Goal: Task Accomplishment & Management: Use online tool/utility

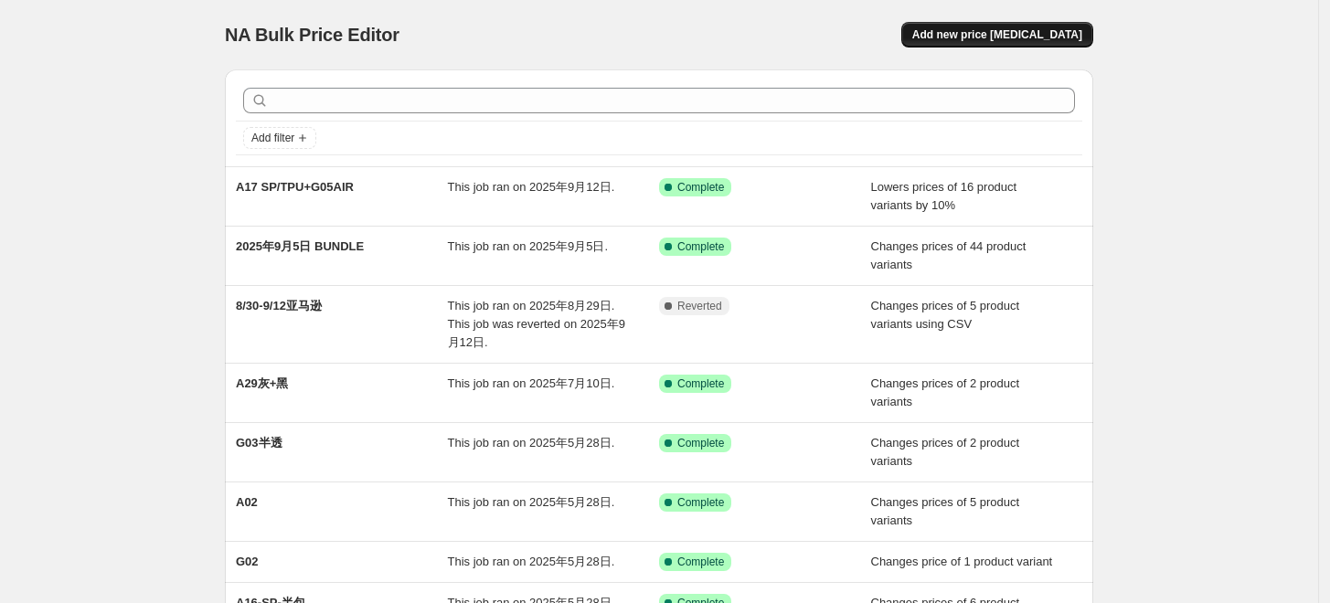
click at [1017, 32] on span "Add new price [MEDICAL_DATA]" at bounding box center [997, 34] width 170 height 15
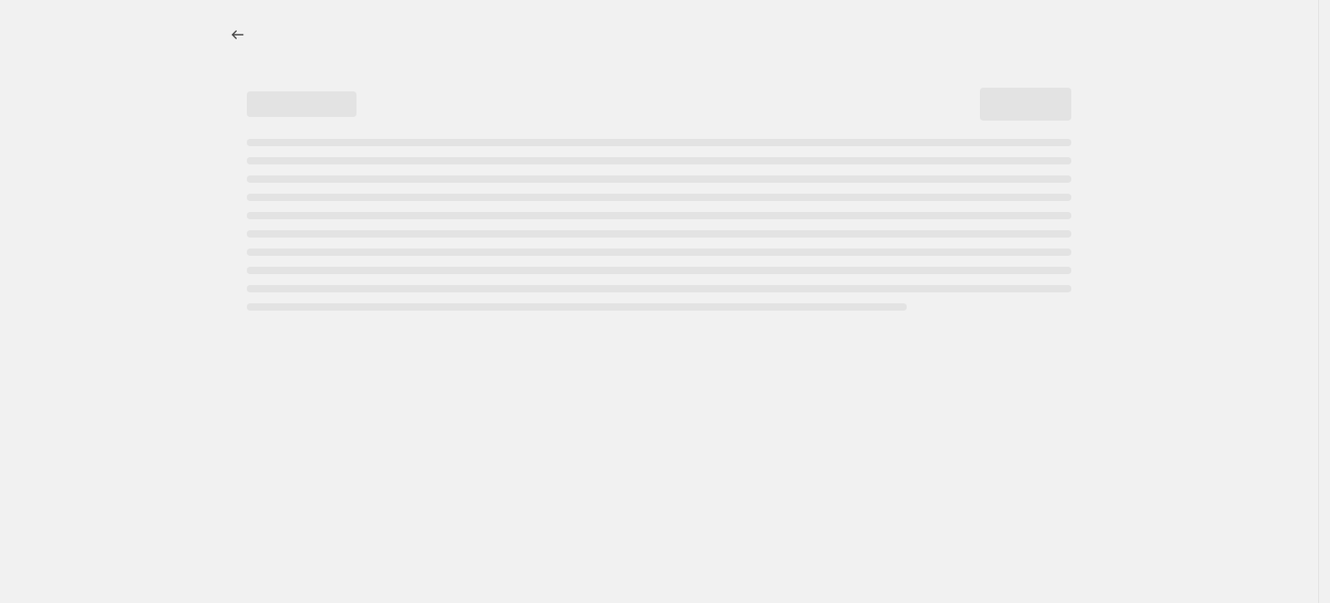
select select "percentage"
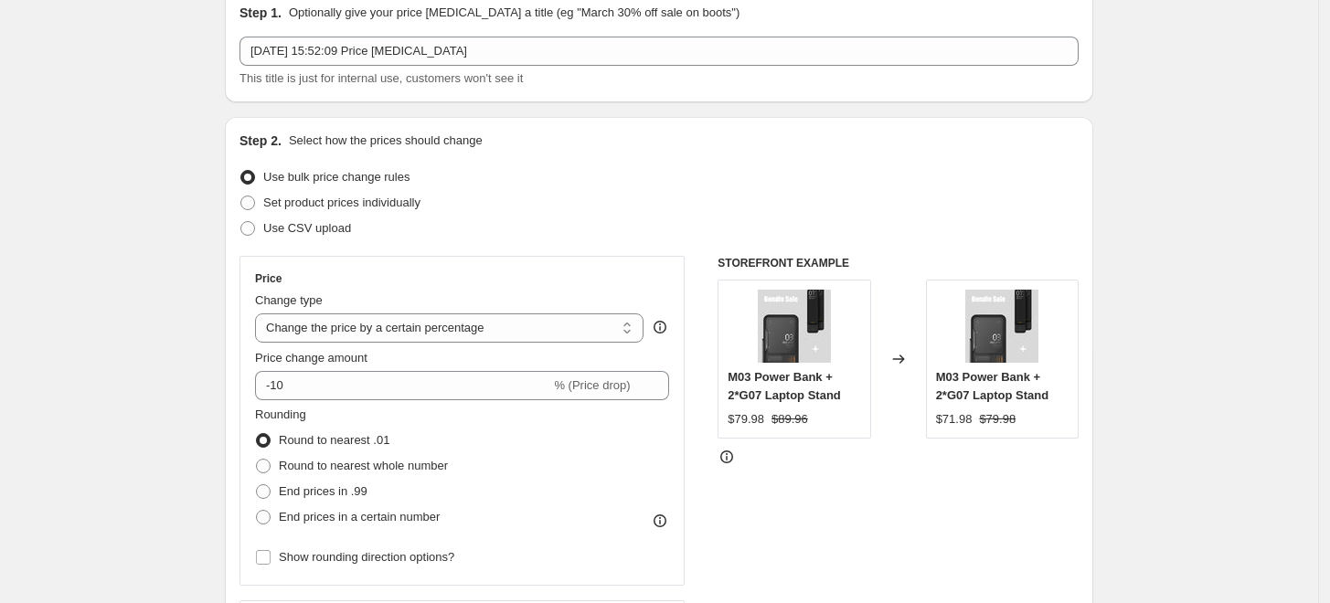
scroll to position [110, 0]
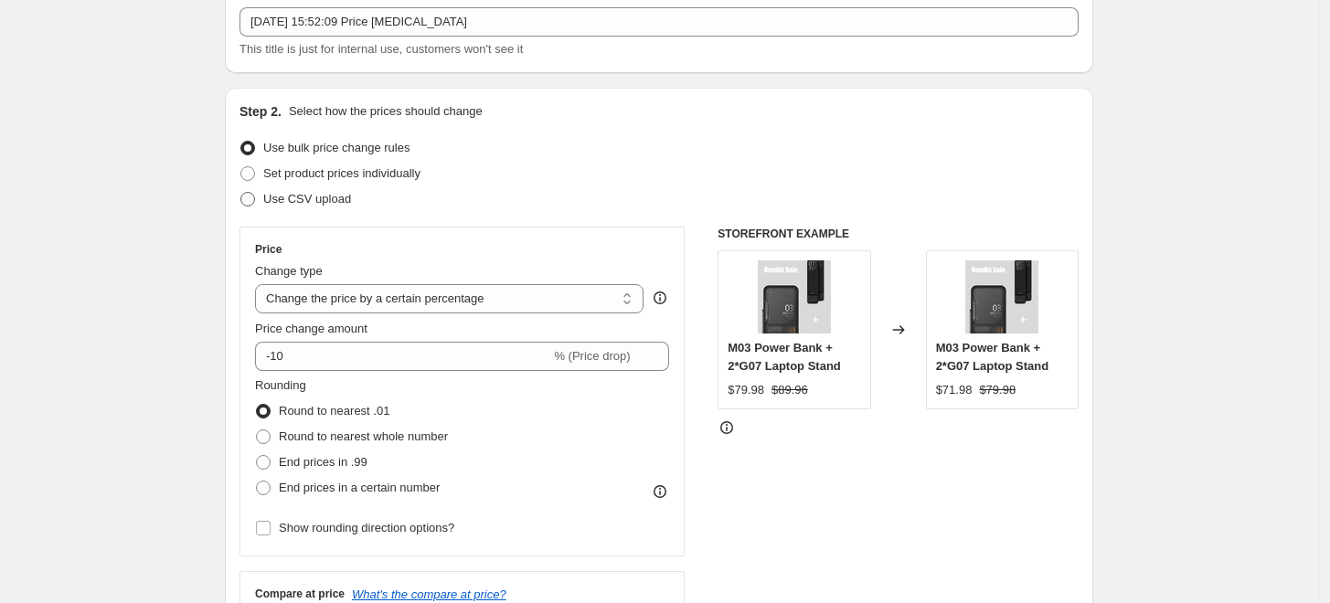
click at [333, 198] on span "Use CSV upload" at bounding box center [307, 199] width 88 height 14
click at [241, 193] on input "Use CSV upload" at bounding box center [240, 192] width 1 height 1
radio input "true"
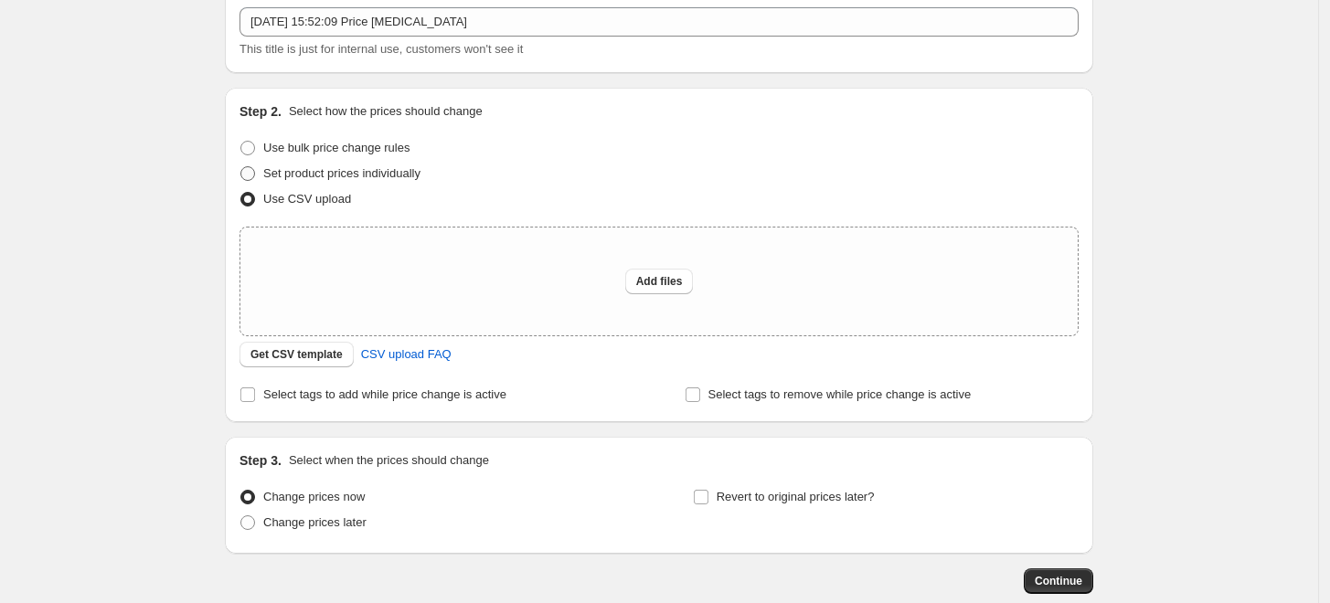
click at [364, 180] on span "Set product prices individually" at bounding box center [341, 173] width 157 height 14
click at [241, 167] on input "Set product prices individually" at bounding box center [240, 166] width 1 height 1
radio input "true"
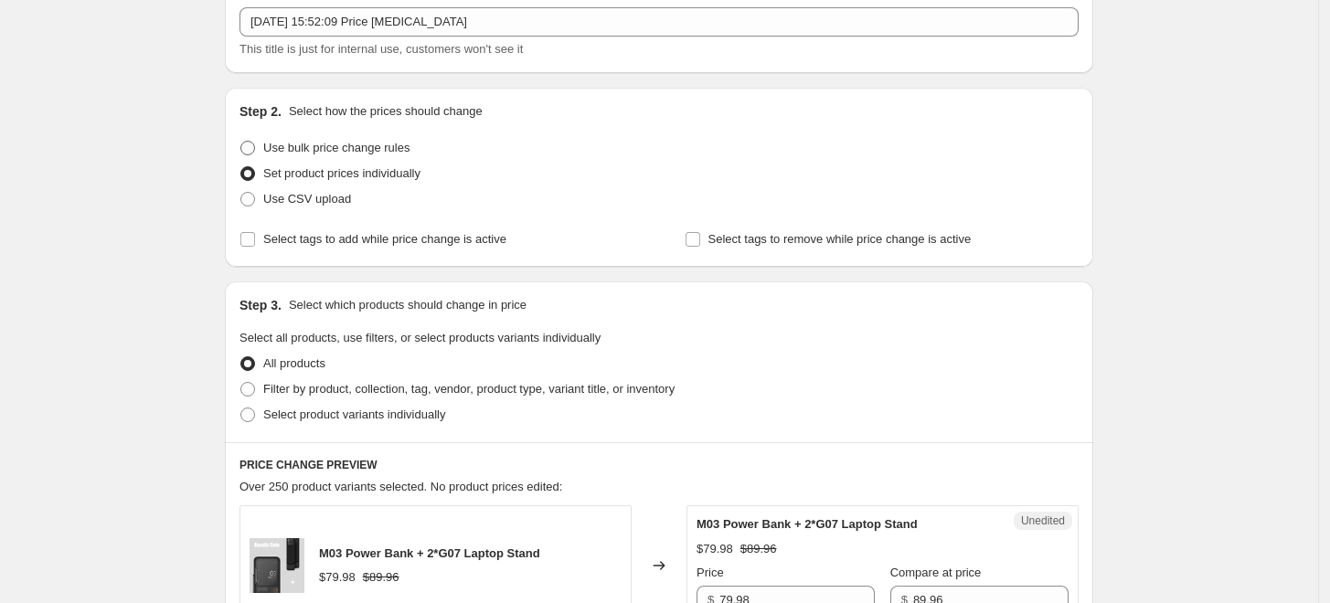
click at [372, 144] on span "Use bulk price change rules" at bounding box center [336, 148] width 146 height 14
click at [241, 142] on input "Use bulk price change rules" at bounding box center [240, 141] width 1 height 1
radio input "true"
select select "percentage"
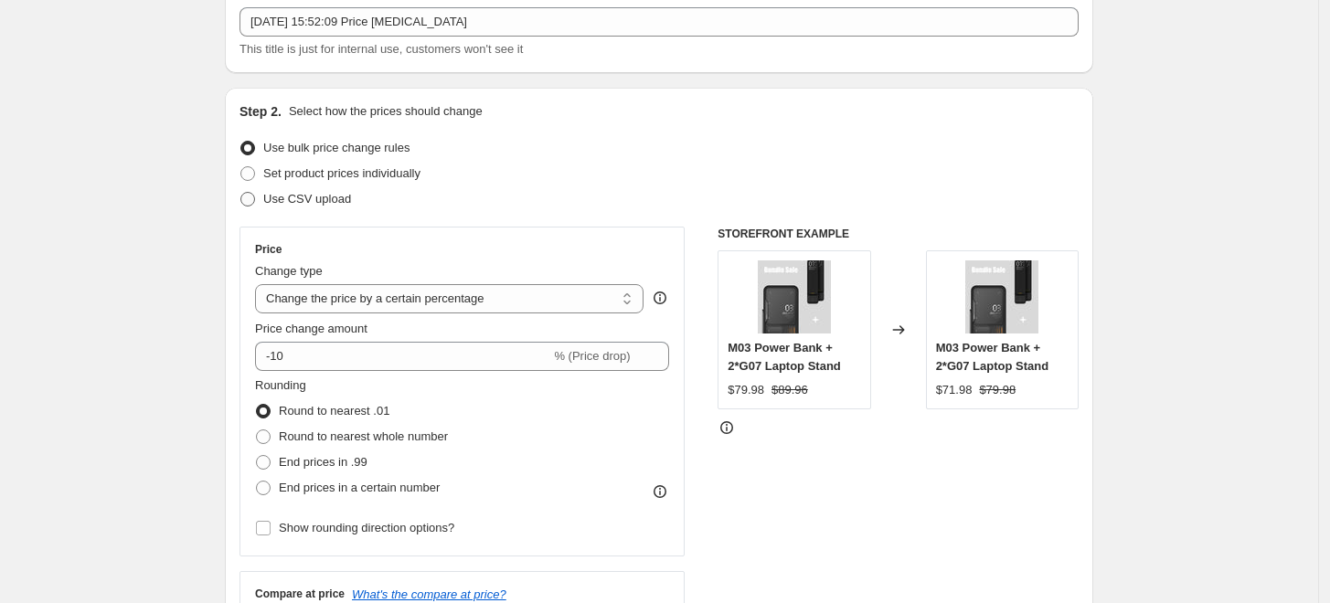
click at [347, 195] on span "Use CSV upload" at bounding box center [307, 199] width 88 height 14
click at [241, 193] on input "Use CSV upload" at bounding box center [240, 192] width 1 height 1
radio input "true"
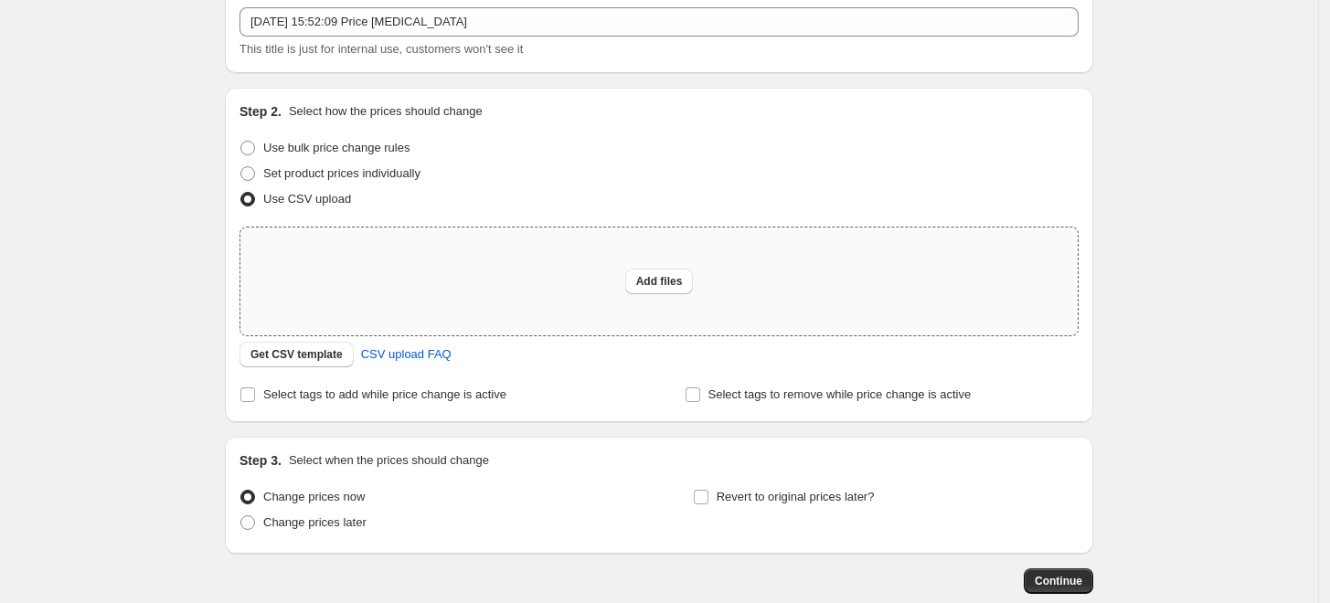
scroll to position [212, 0]
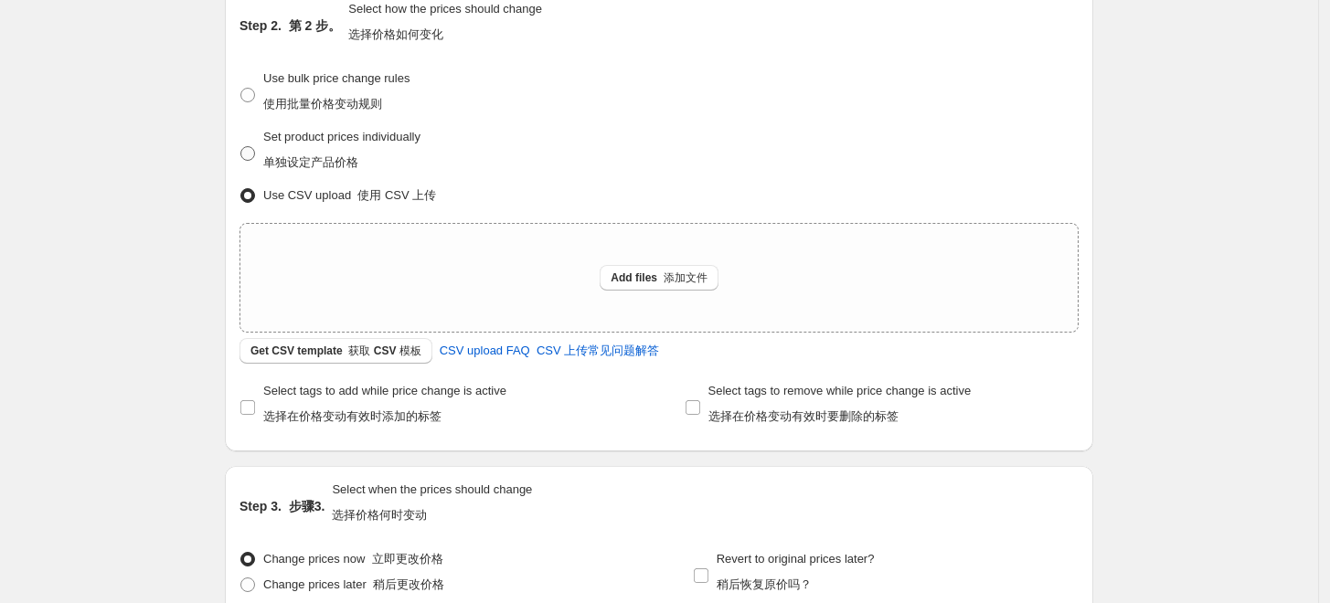
click at [298, 132] on span "Set product prices individually 单独设定产品价格" at bounding box center [341, 149] width 157 height 39
click at [241, 146] on input "Set product prices individually 单独设定产品价格" at bounding box center [240, 146] width 1 height 1
radio input "true"
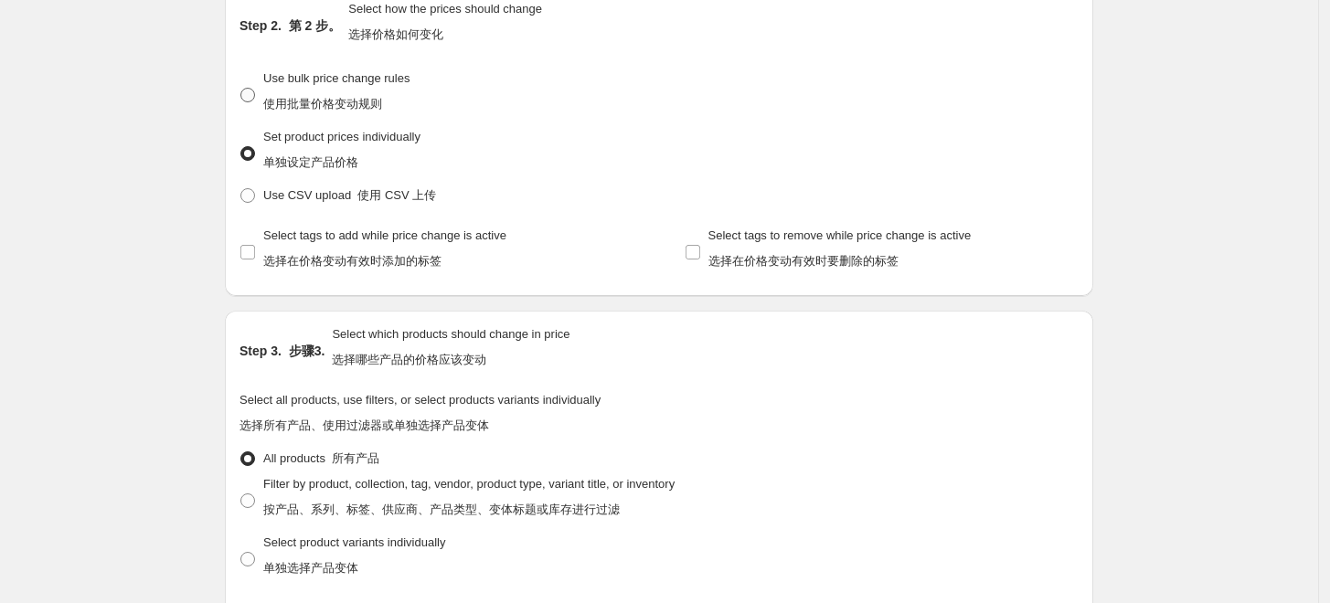
click at [293, 91] on span "Use bulk price change rules 使用批量价格变动规则" at bounding box center [336, 94] width 146 height 51
click at [241, 89] on input "Use bulk price change rules 使用批量价格变动规则" at bounding box center [240, 88] width 1 height 1
radio input "true"
select select "percentage"
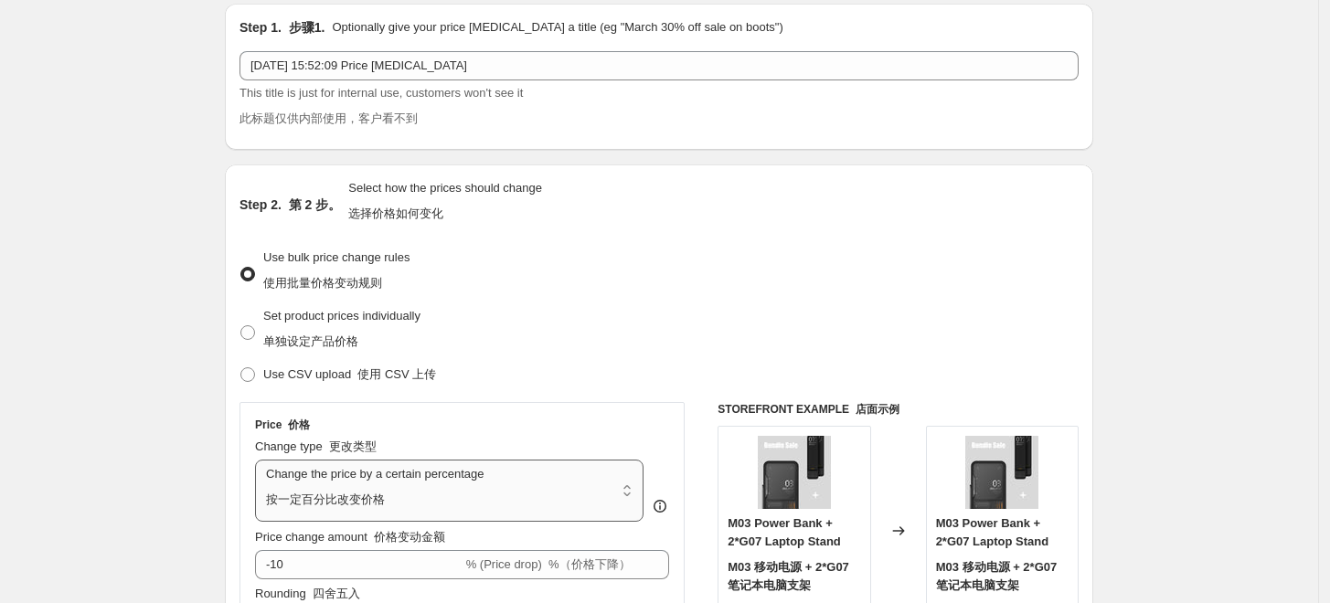
scroll to position [63, 0]
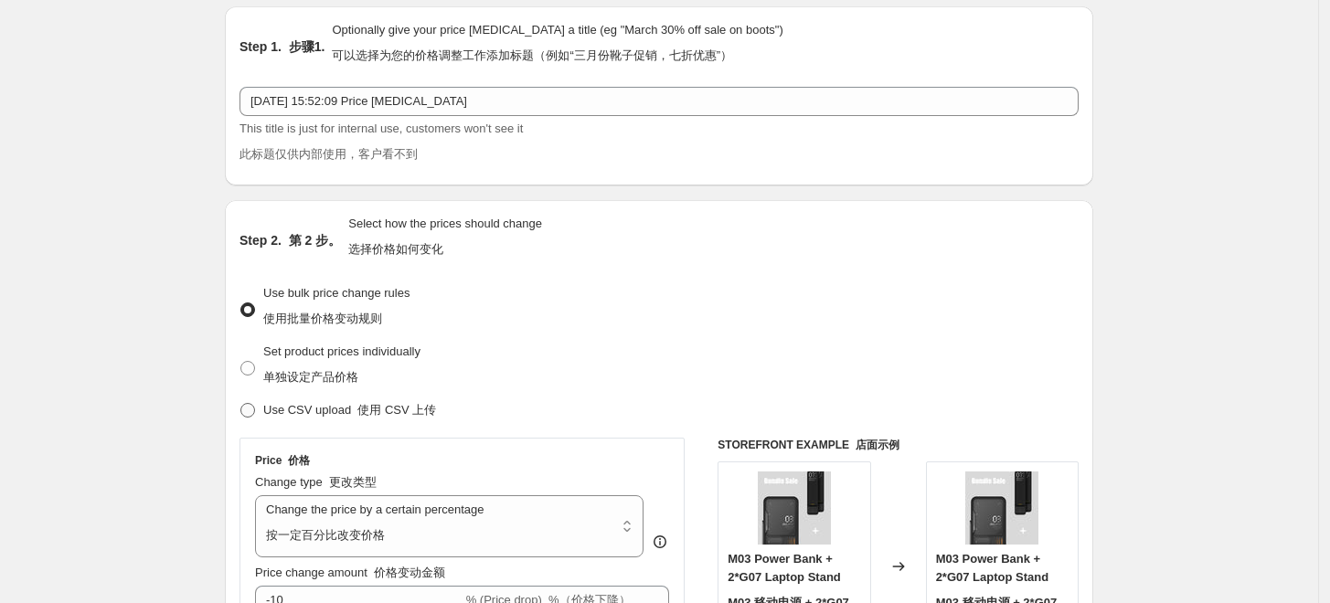
click at [255, 409] on span at bounding box center [247, 410] width 15 height 15
click at [241, 404] on input "Use CSV upload 使用 CSV 上传" at bounding box center [240, 403] width 1 height 1
radio input "true"
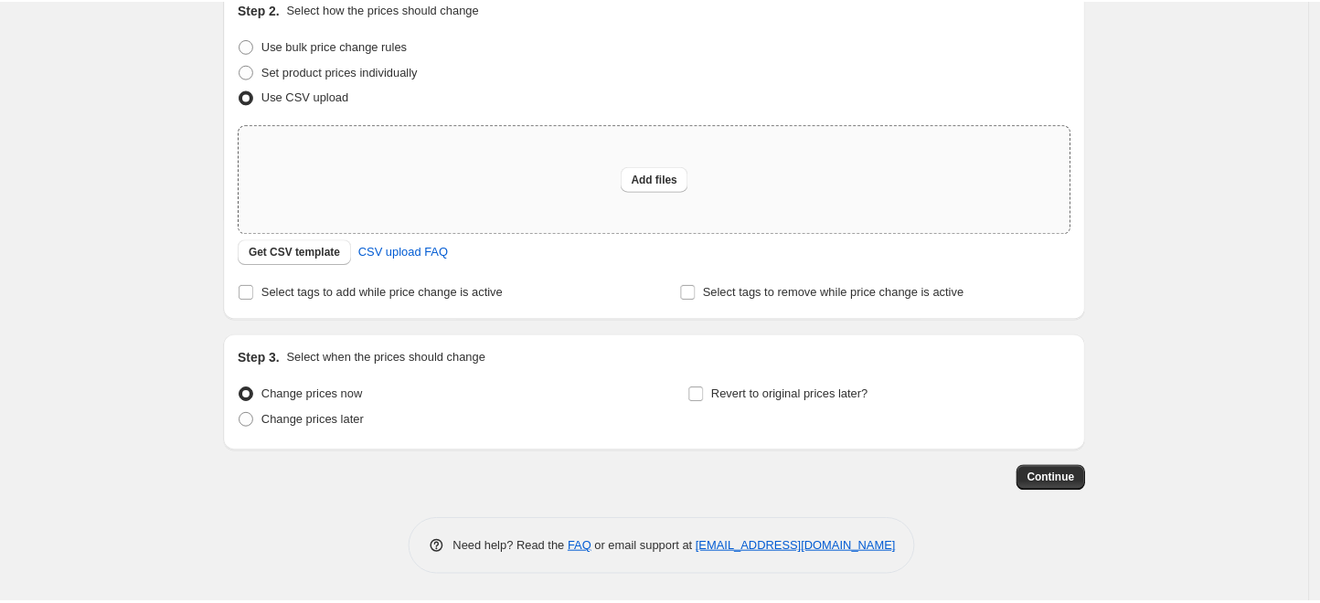
scroll to position [0, 0]
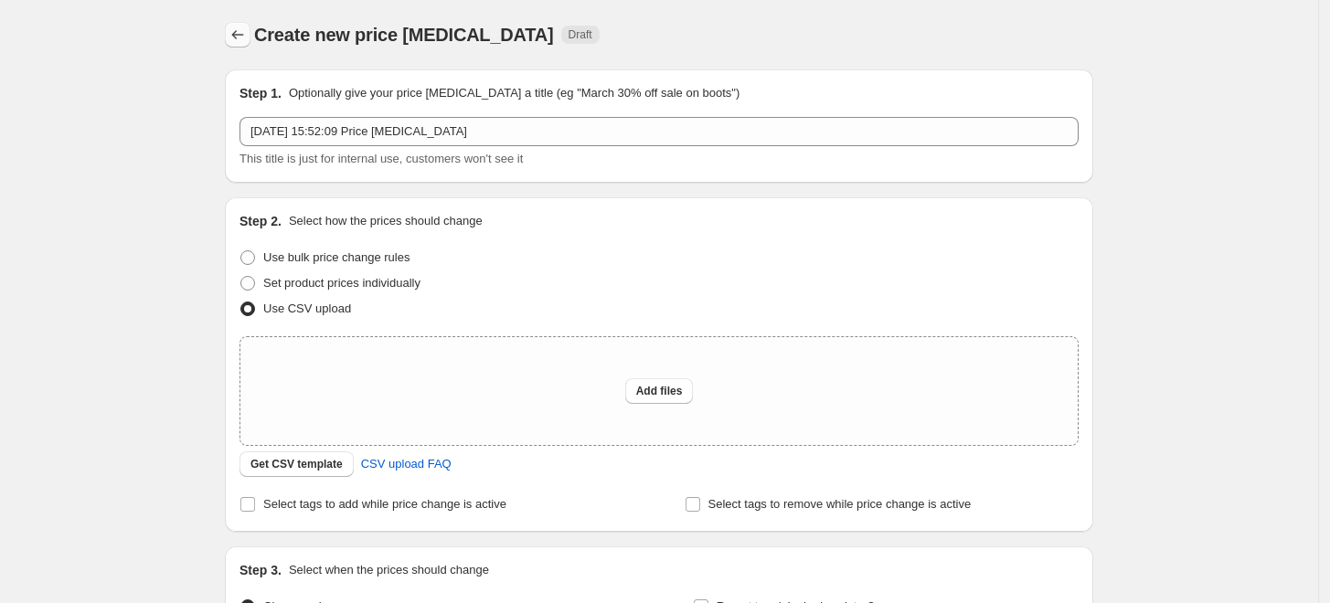
click at [242, 41] on icon "Price change jobs" at bounding box center [238, 35] width 18 height 18
